Goal: Task Accomplishment & Management: Use online tool/utility

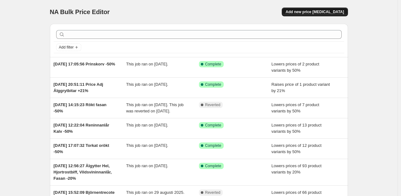
click at [317, 13] on span "Add new price [MEDICAL_DATA]" at bounding box center [314, 11] width 58 height 5
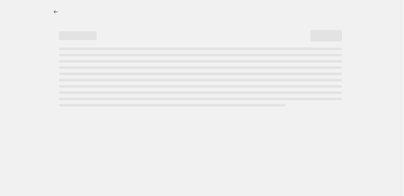
select select "percentage"
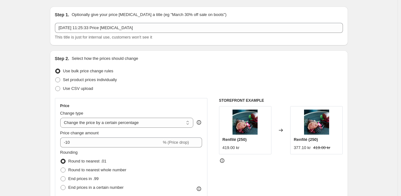
scroll to position [31, 0]
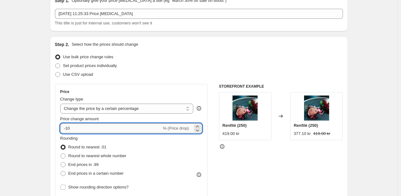
click at [98, 129] on input "-10" at bounding box center [110, 129] width 101 height 10
drag, startPoint x: 82, startPoint y: 131, endPoint x: 68, endPoint y: 129, distance: 14.9
click at [68, 129] on input "-10" at bounding box center [110, 129] width 101 height 10
type input "-50"
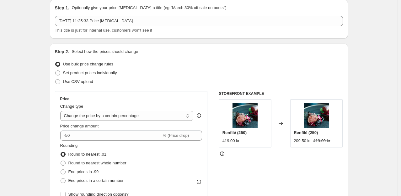
scroll to position [0, 0]
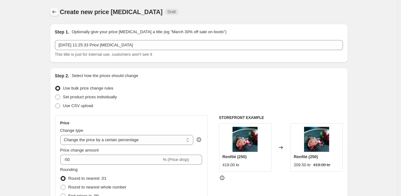
drag, startPoint x: 62, startPoint y: 13, endPoint x: 55, endPoint y: 13, distance: 7.2
click at [61, 14] on div "Create new price [MEDICAL_DATA] Draft" at bounding box center [199, 12] width 298 height 9
click at [55, 13] on icon "Price change jobs" at bounding box center [54, 12] width 6 height 6
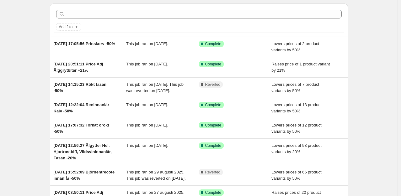
scroll to position [31, 0]
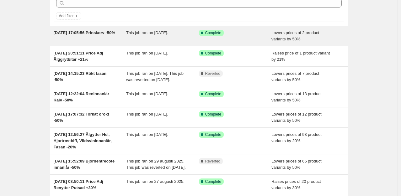
click at [98, 34] on span "[DATE] 17:05:56 Prinskorv -50%" at bounding box center [84, 32] width 61 height 5
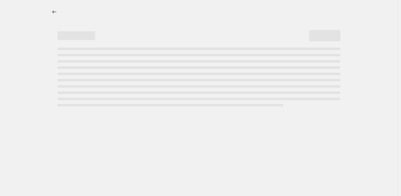
select select "percentage"
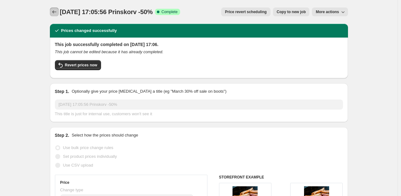
click at [57, 13] on icon "Price change jobs" at bounding box center [54, 12] width 6 height 6
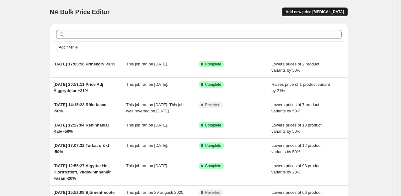
click at [298, 15] on button "Add new price [MEDICAL_DATA]" at bounding box center [315, 12] width 66 height 9
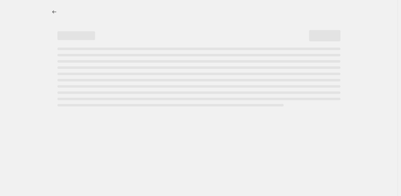
select select "percentage"
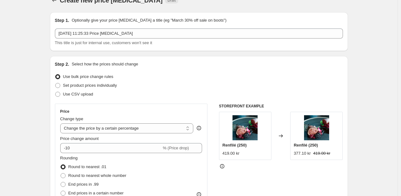
scroll to position [31, 0]
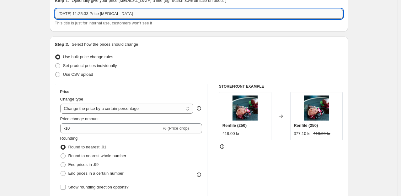
drag, startPoint x: 138, startPoint y: 16, endPoint x: 100, endPoint y: 14, distance: 38.3
click at [100, 14] on input "[DATE] 11:25:33 Price [MEDICAL_DATA]" at bounding box center [199, 14] width 288 height 10
type input "[DATE] 11:25:33 Kalix löjrom 2024 50%"
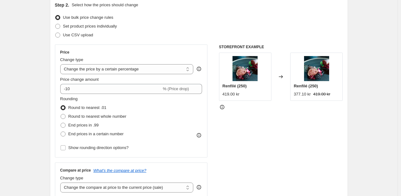
scroll to position [94, 0]
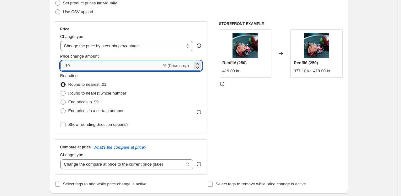
drag, startPoint x: 81, startPoint y: 70, endPoint x: 67, endPoint y: 68, distance: 13.2
click at [67, 68] on input "-10" at bounding box center [110, 66] width 101 height 10
type input "-50"
click at [52, 73] on div "Step 2. Select how the prices should change Use bulk price change rules Set pro…" at bounding box center [199, 84] width 298 height 220
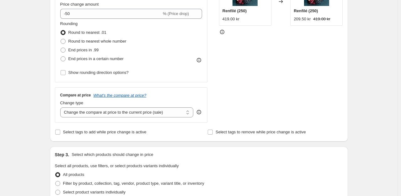
scroll to position [157, 0]
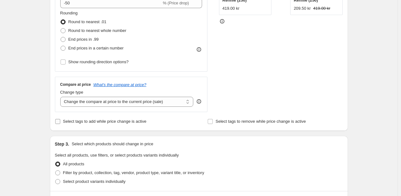
click at [60, 123] on input "Select tags to add while price change is active" at bounding box center [57, 121] width 5 height 5
checkbox input "true"
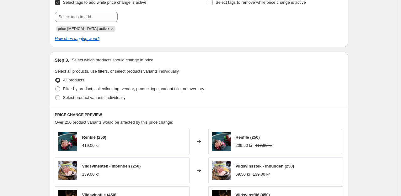
scroll to position [314, 0]
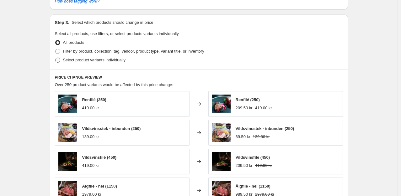
click at [83, 60] on span "Select product variants individually" at bounding box center [94, 60] width 62 height 5
click at [55, 58] on input "Select product variants individually" at bounding box center [55, 58] width 0 height 0
radio input "true"
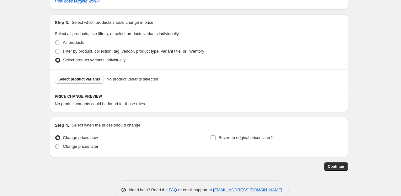
click at [78, 81] on span "Select product variants" at bounding box center [80, 79] width 42 height 5
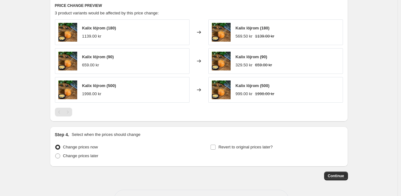
scroll to position [408, 0]
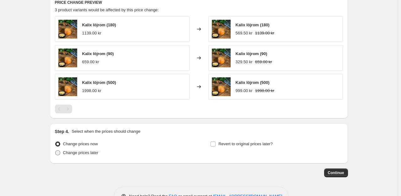
click at [62, 152] on label "Change prices later" at bounding box center [77, 153] width 44 height 9
click at [55, 151] on input "Change prices later" at bounding box center [55, 150] width 0 height 0
radio input "true"
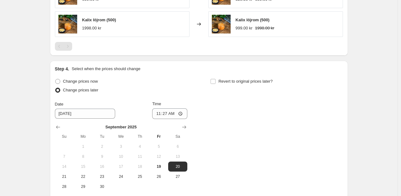
scroll to position [502, 0]
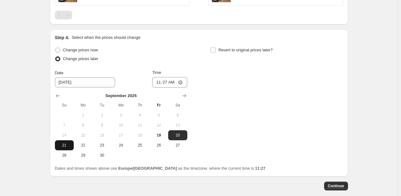
click at [66, 143] on span "21" at bounding box center [64, 145] width 14 height 5
type input "[DATE]"
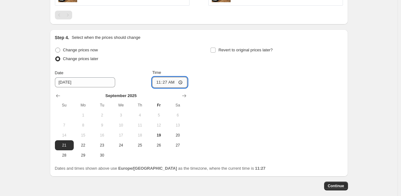
click at [173, 83] on input "11:27" at bounding box center [169, 82] width 35 height 11
click at [179, 82] on input "11:27" at bounding box center [169, 82] width 35 height 11
type input "08:00"
click at [224, 72] on div "Change prices now Change prices later Date [DATE] Time 08:00 [DATE] Su Mo Tu We…" at bounding box center [199, 103] width 288 height 115
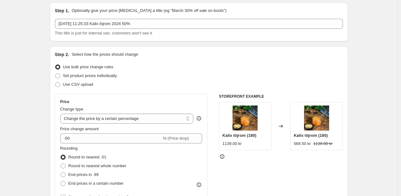
scroll to position [0, 0]
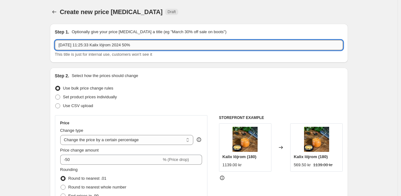
click at [132, 45] on input "[DATE] 11:25:33 Kalix löjrom 2024 50%" at bounding box center [199, 45] width 288 height 10
type input "[DATE] 11:25:33 Kalix löjrom 2024 -50%"
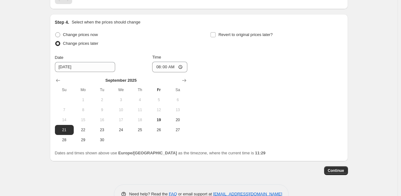
scroll to position [533, 0]
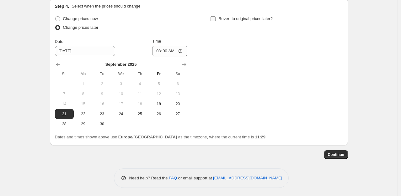
click at [214, 19] on input "Revert to original prices later?" at bounding box center [212, 18] width 5 height 5
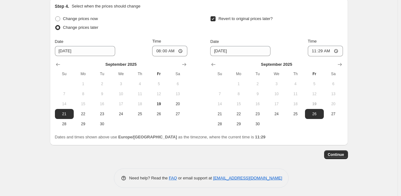
click at [215, 18] on input "Revert to original prices later?" at bounding box center [212, 18] width 5 height 5
checkbox input "false"
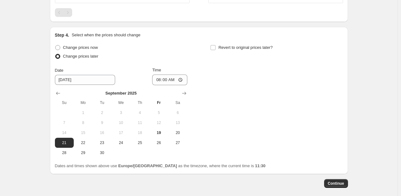
scroll to position [534, 0]
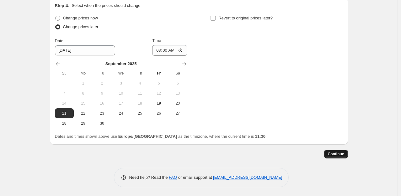
click at [333, 152] on span "Continue" at bounding box center [336, 154] width 16 height 5
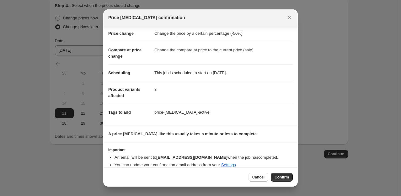
scroll to position [18, 0]
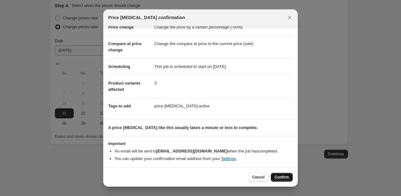
click at [278, 177] on span "Confirm" at bounding box center [281, 177] width 14 height 5
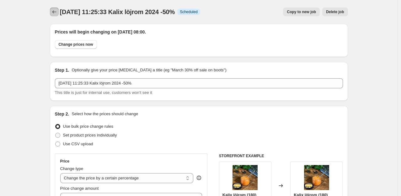
click at [51, 10] on button "Price change jobs" at bounding box center [54, 12] width 9 height 9
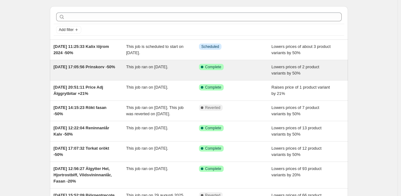
scroll to position [31, 0]
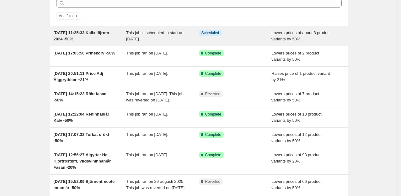
click at [129, 35] on span "This job is scheduled to start on [DATE]." at bounding box center [154, 35] width 57 height 11
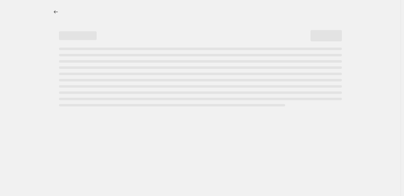
select select "percentage"
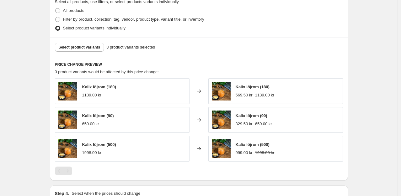
scroll to position [408, 0]
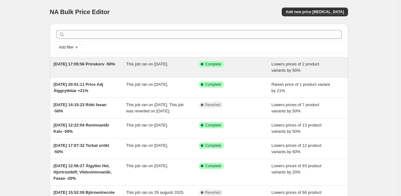
click at [87, 62] on span "[DATE] 17:05:56 Prinskorv -50%" at bounding box center [84, 64] width 61 height 5
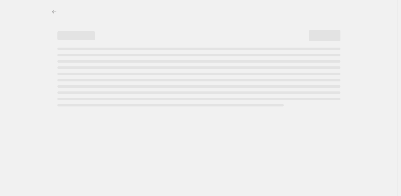
select select "percentage"
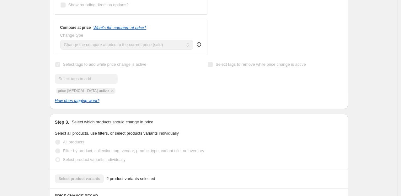
scroll to position [345, 0]
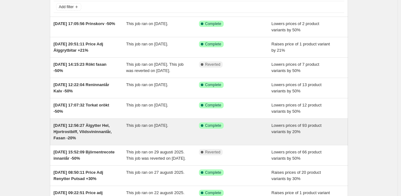
scroll to position [31, 0]
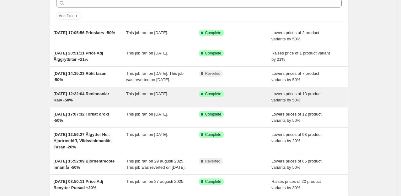
click at [244, 97] on div "Success Complete Complete" at bounding box center [230, 94] width 63 height 6
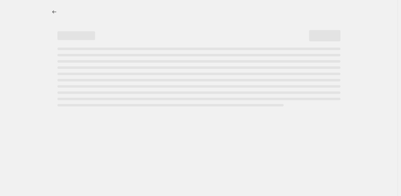
select select "percentage"
